Goal: Information Seeking & Learning: Learn about a topic

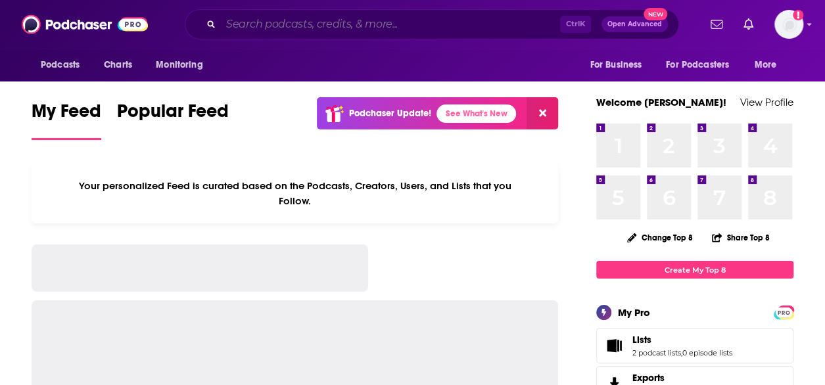
click at [289, 22] on input "Search podcasts, credits, & more..." at bounding box center [390, 24] width 339 height 21
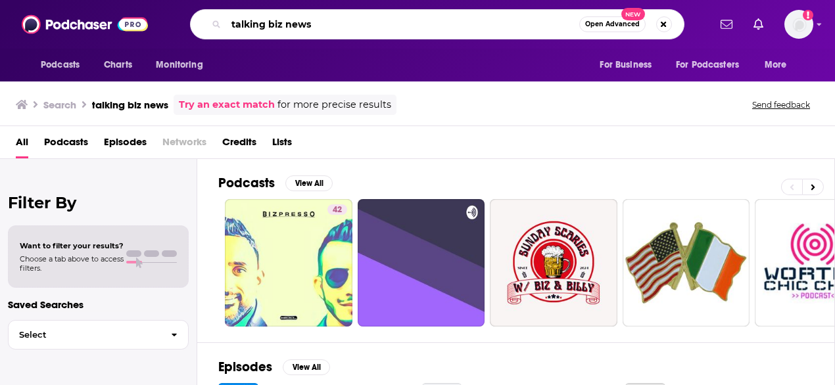
drag, startPoint x: 310, startPoint y: 23, endPoint x: 125, endPoint y: 24, distance: 185.5
click at [125, 24] on div "Podcasts Charts Monitoring talking biz news Open Advanced New For Business For …" at bounding box center [417, 24] width 835 height 49
type input "marketing brew weekly"
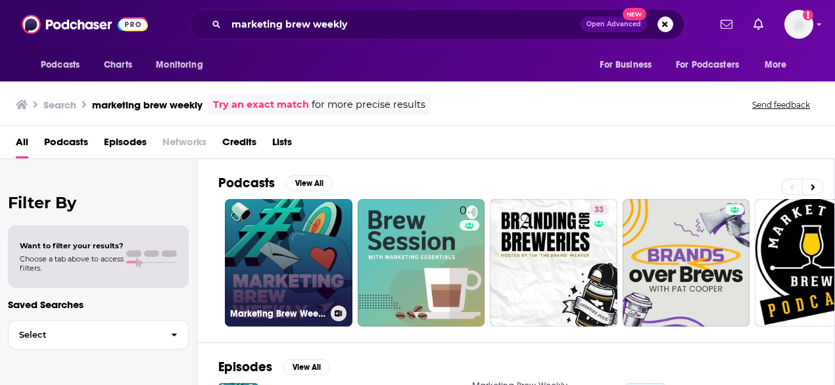
click at [275, 253] on link "Marketing Brew Weekly" at bounding box center [289, 263] width 128 height 128
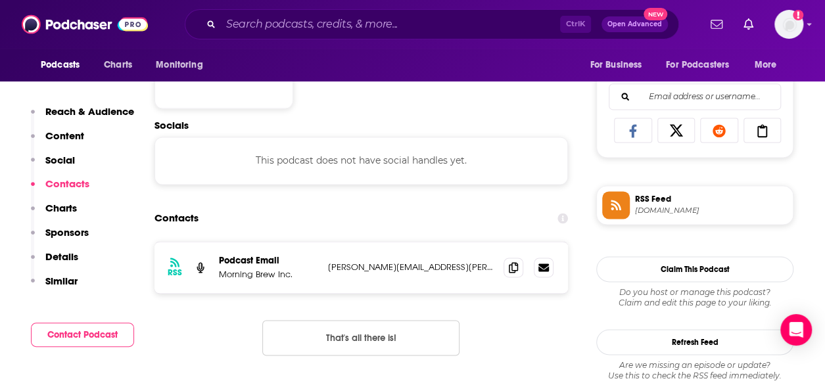
scroll to position [829, 0]
